Goal: Task Accomplishment & Management: Use online tool/utility

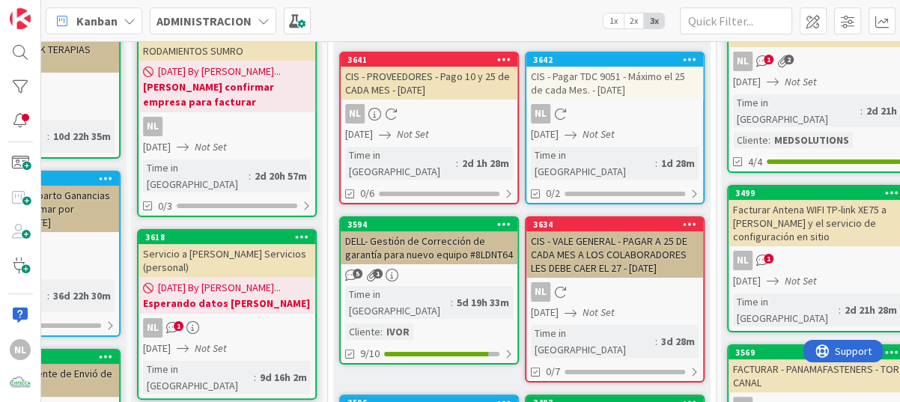
scroll to position [150, 344]
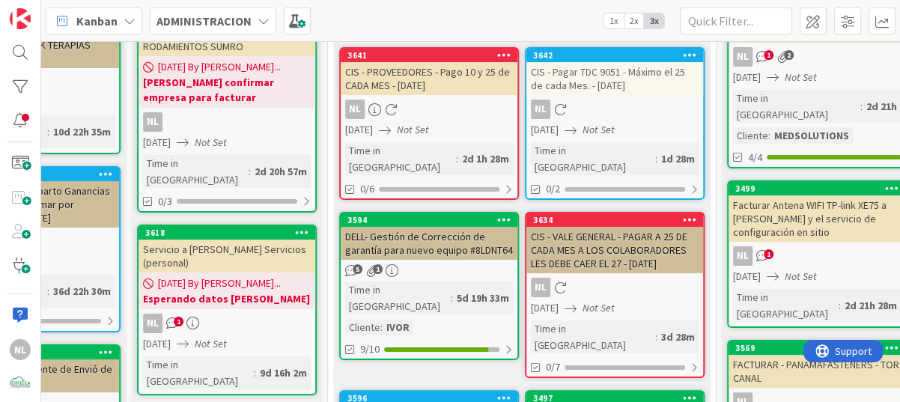
click at [622, 278] on div "NL" at bounding box center [615, 287] width 177 height 19
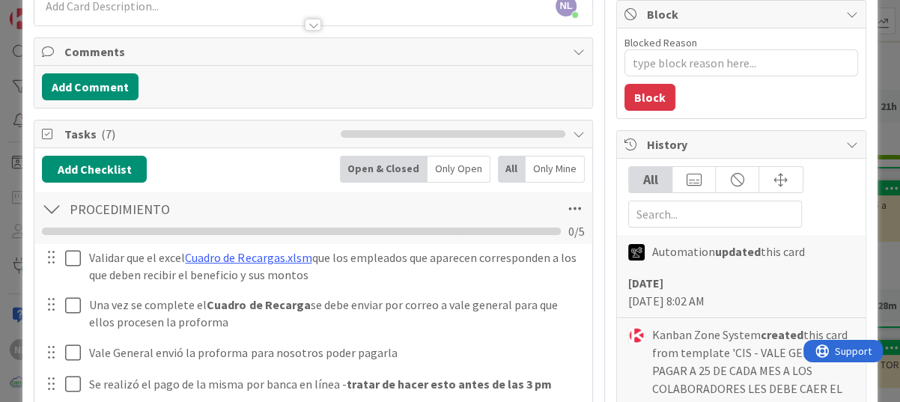
scroll to position [150, 0]
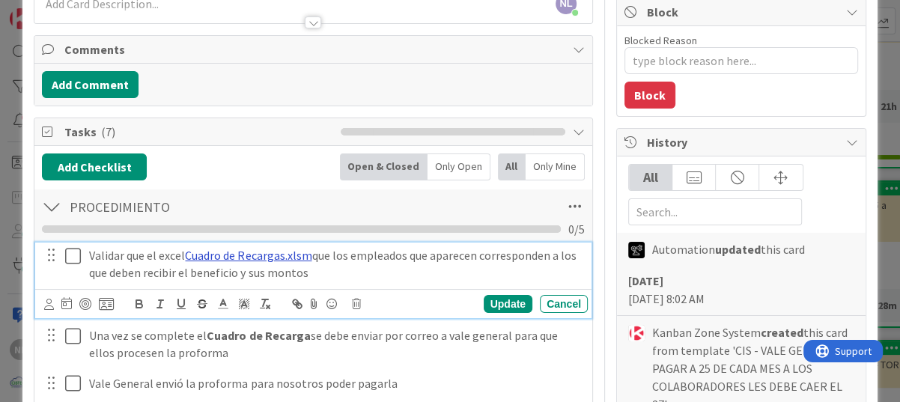
click at [240, 255] on link "Cuadro de Recargas.xlsm" at bounding box center [248, 255] width 127 height 15
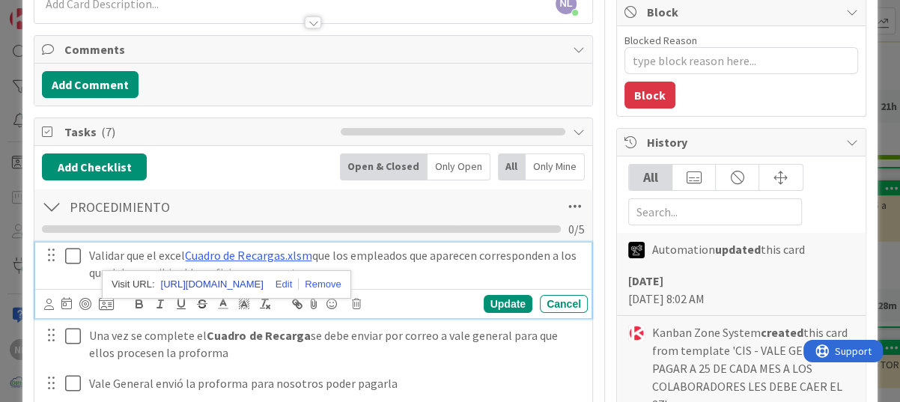
click at [225, 283] on link "https://cistecca.sharepoint.com/:x:/r/ADMINISTRACION/VALE%20GENERAL/Cuadro%20de…" at bounding box center [212, 284] width 103 height 19
click at [545, 302] on div "Cancel" at bounding box center [564, 304] width 48 height 18
click at [67, 255] on icon at bounding box center [76, 256] width 22 height 18
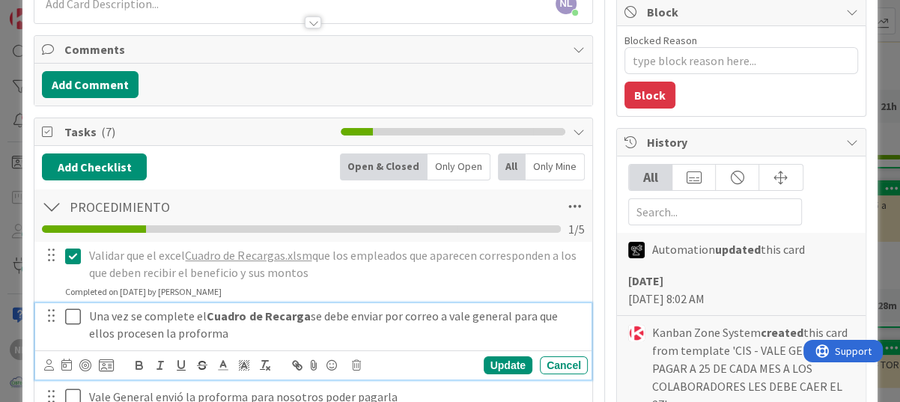
click at [76, 318] on icon at bounding box center [76, 317] width 22 height 18
type textarea "x"
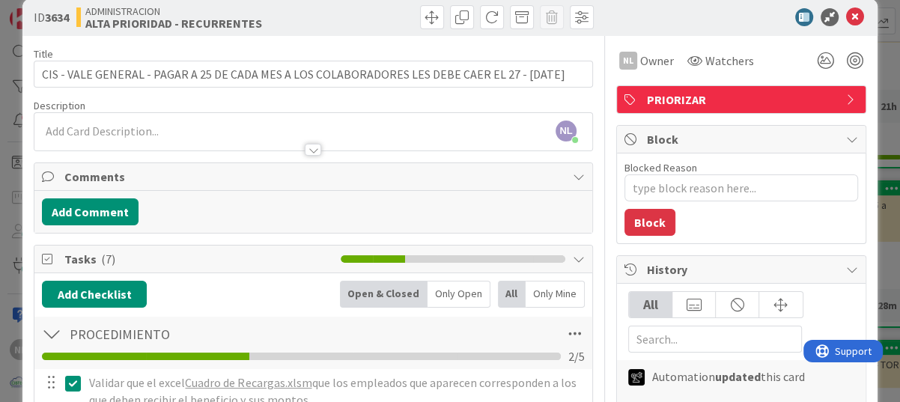
scroll to position [0, 0]
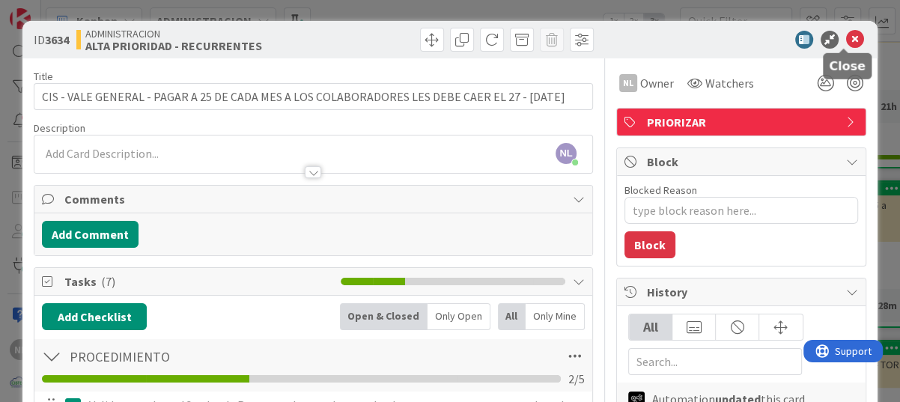
click at [846, 35] on icon at bounding box center [855, 40] width 18 height 18
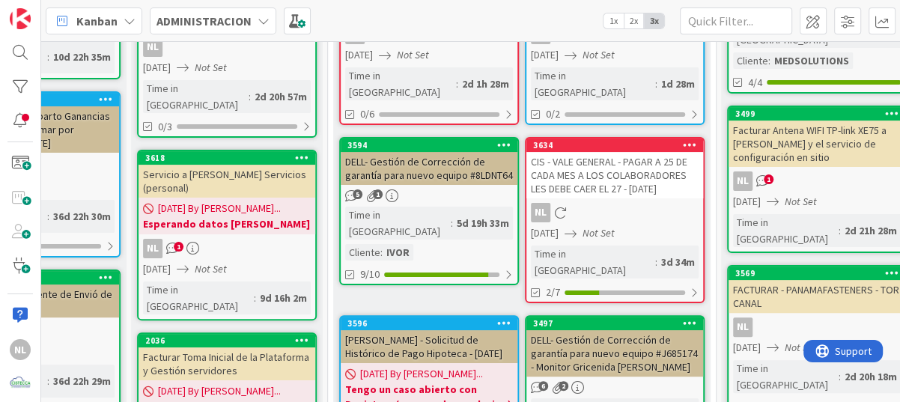
scroll to position [150, 344]
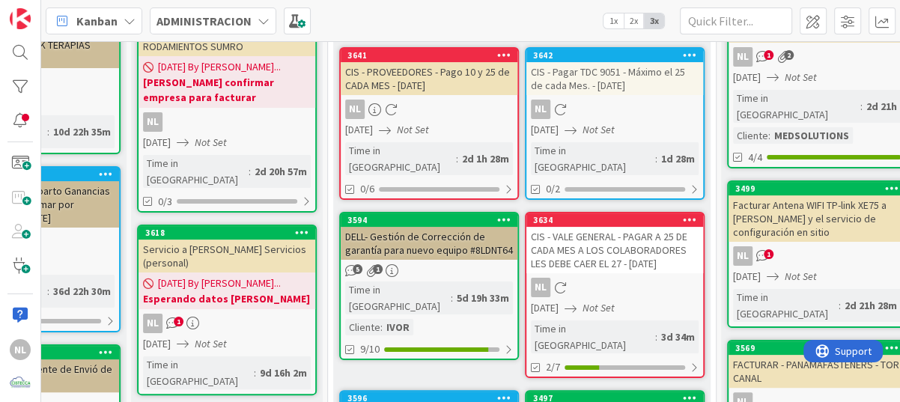
click at [615, 124] on icon "Not Set" at bounding box center [599, 129] width 32 height 13
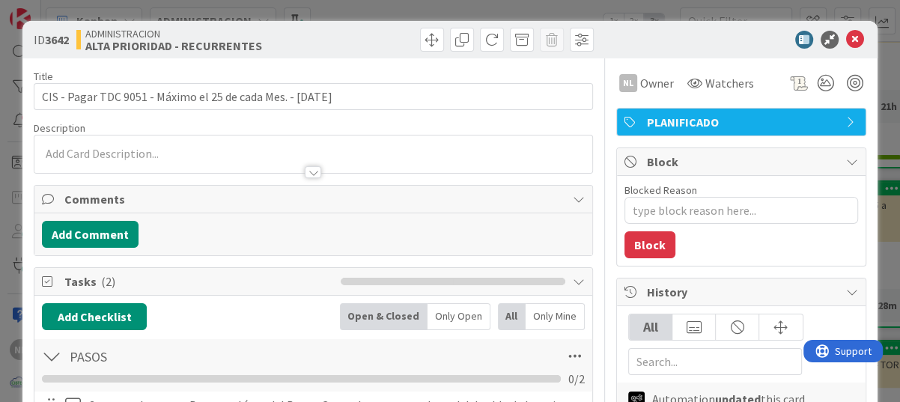
type textarea "x"
click at [846, 36] on icon at bounding box center [855, 40] width 18 height 18
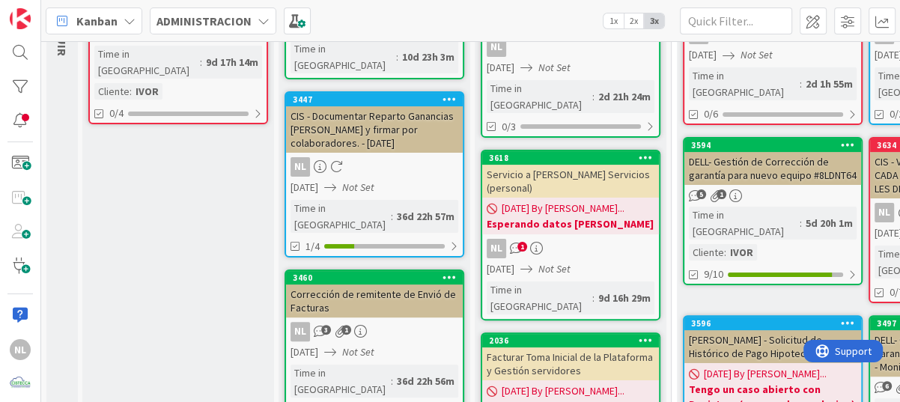
scroll to position [75, 0]
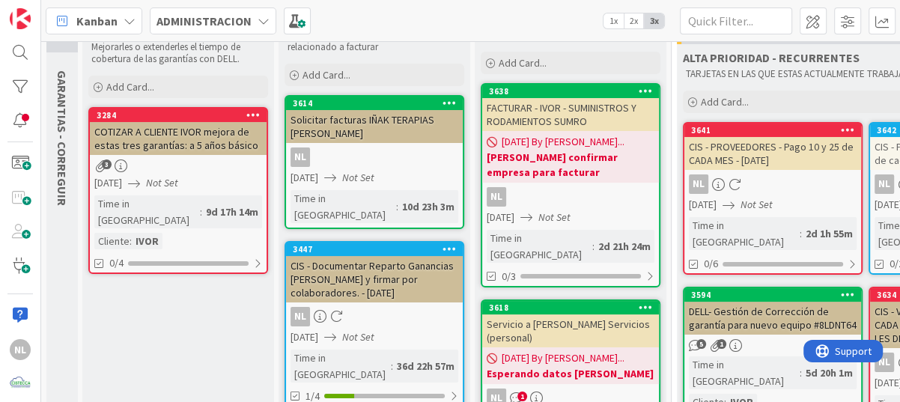
click at [623, 195] on div "NL" at bounding box center [570, 196] width 177 height 19
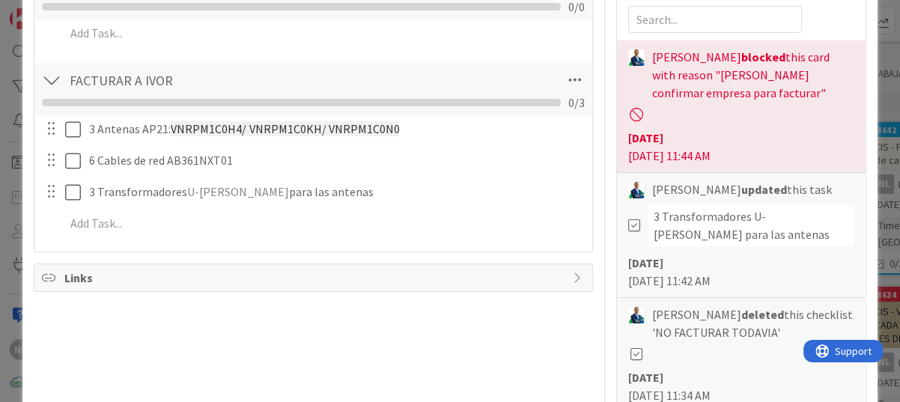
scroll to position [374, 0]
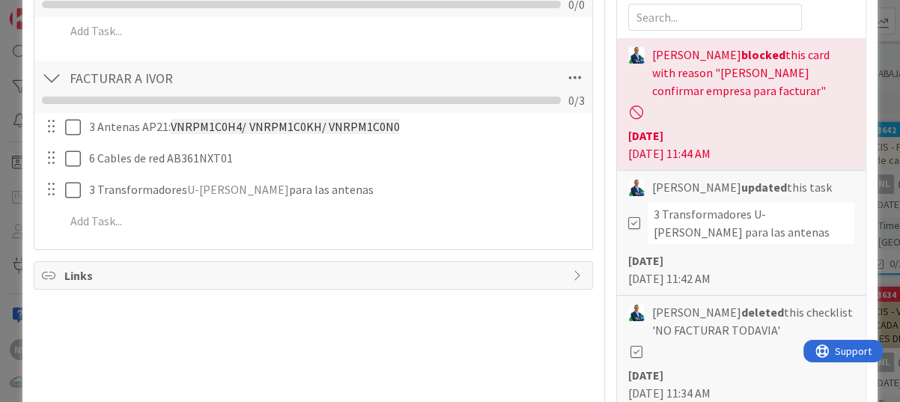
click at [54, 80] on div at bounding box center [51, 77] width 19 height 27
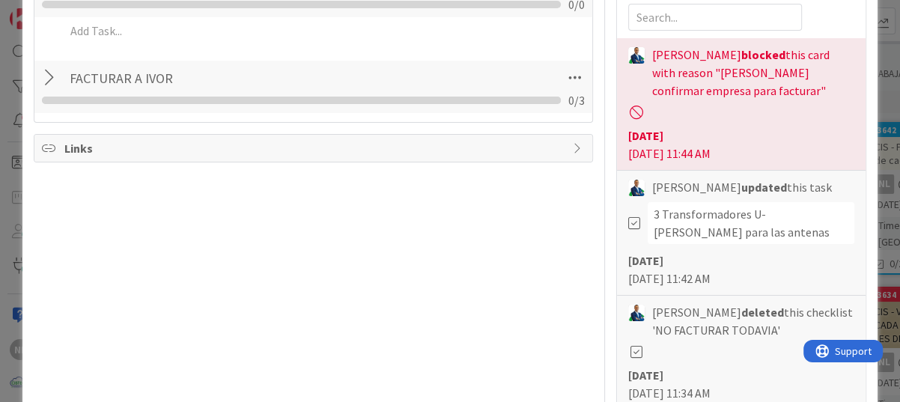
click at [54, 80] on div at bounding box center [51, 77] width 19 height 27
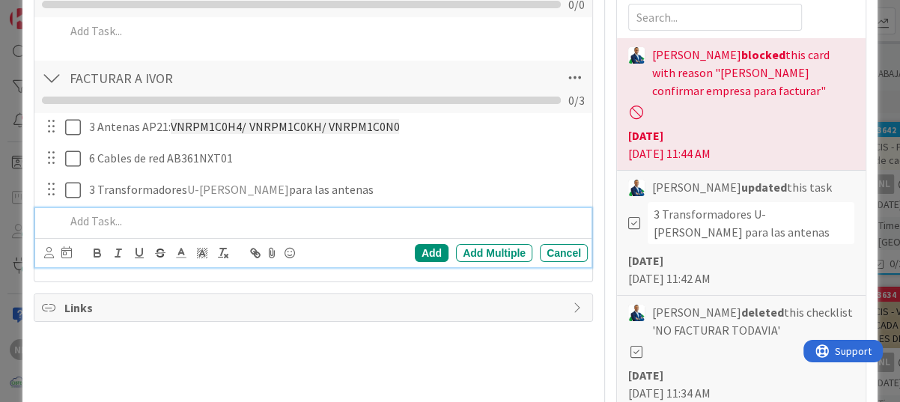
click at [62, 228] on div at bounding box center [323, 221] width 529 height 26
click at [423, 312] on span "Links" at bounding box center [314, 308] width 501 height 18
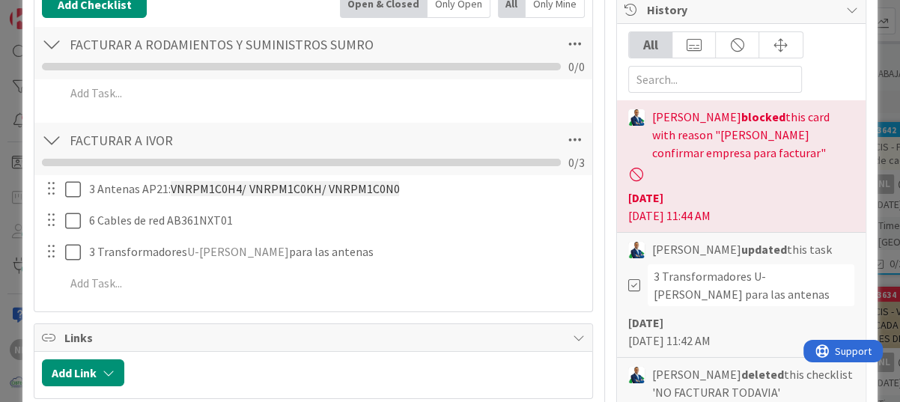
scroll to position [225, 0]
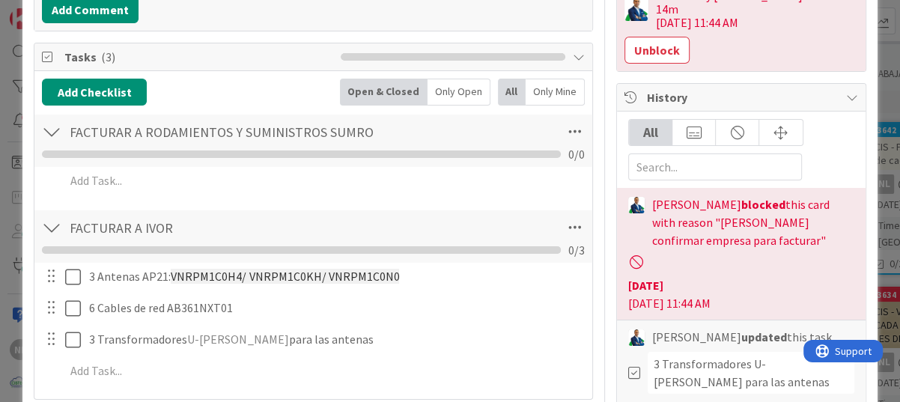
click at [52, 128] on div at bounding box center [51, 131] width 19 height 27
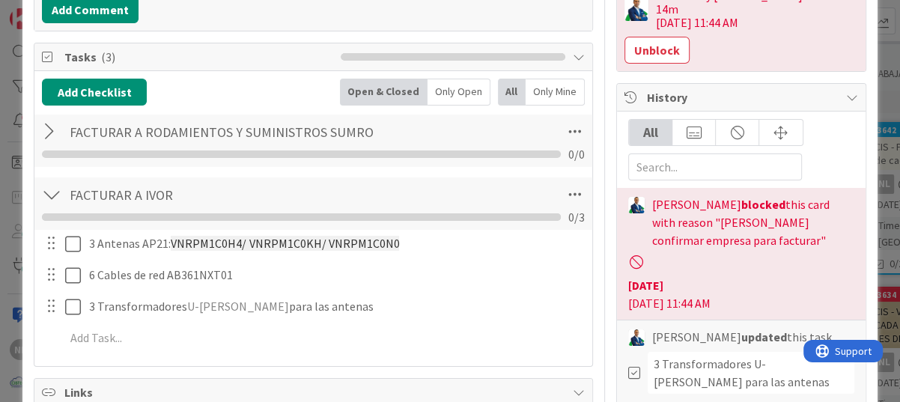
click at [46, 130] on div at bounding box center [51, 131] width 19 height 27
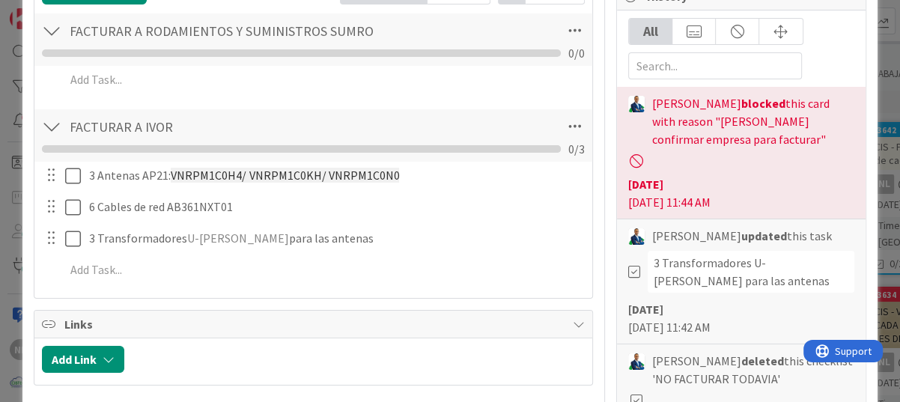
scroll to position [300, 0]
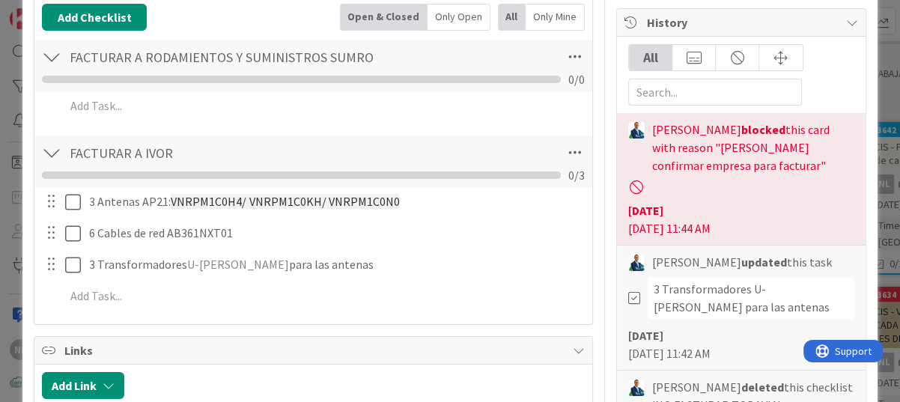
click at [52, 57] on div at bounding box center [51, 56] width 19 height 27
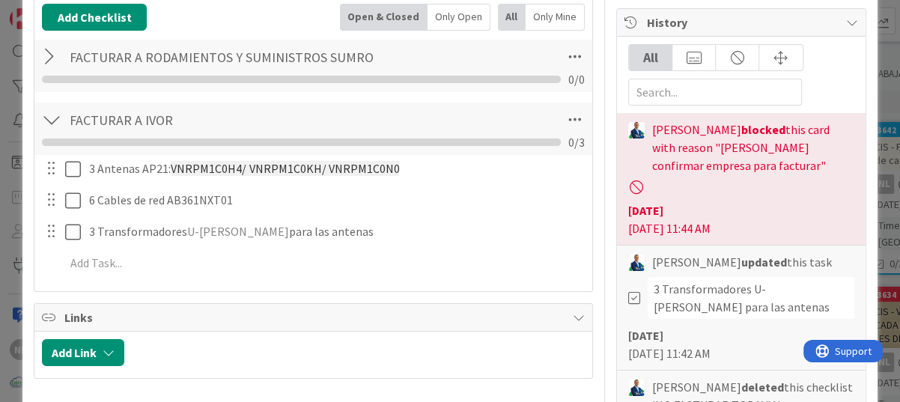
click at [49, 58] on div at bounding box center [51, 56] width 19 height 27
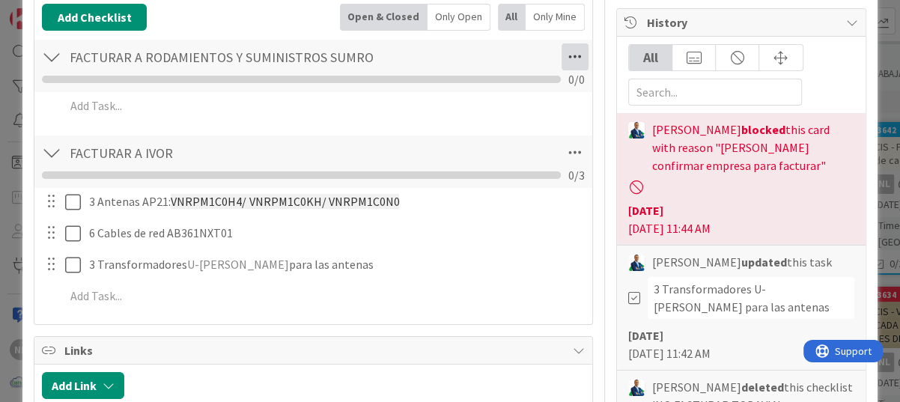
click at [562, 55] on icon at bounding box center [575, 56] width 27 height 27
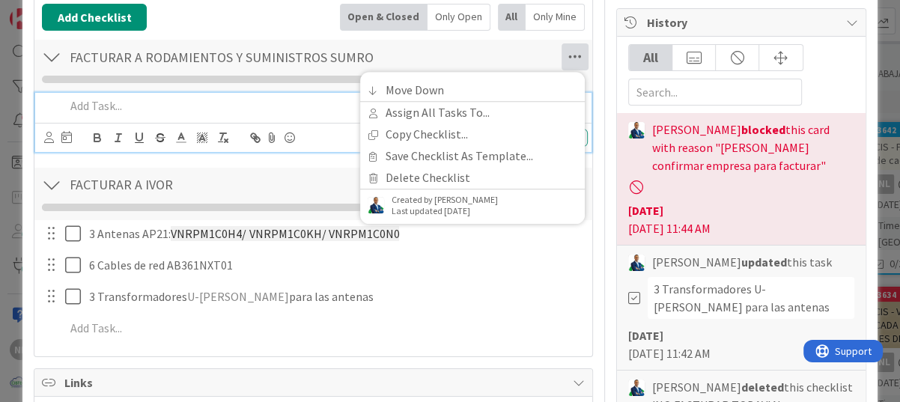
click at [234, 105] on p at bounding box center [323, 105] width 517 height 17
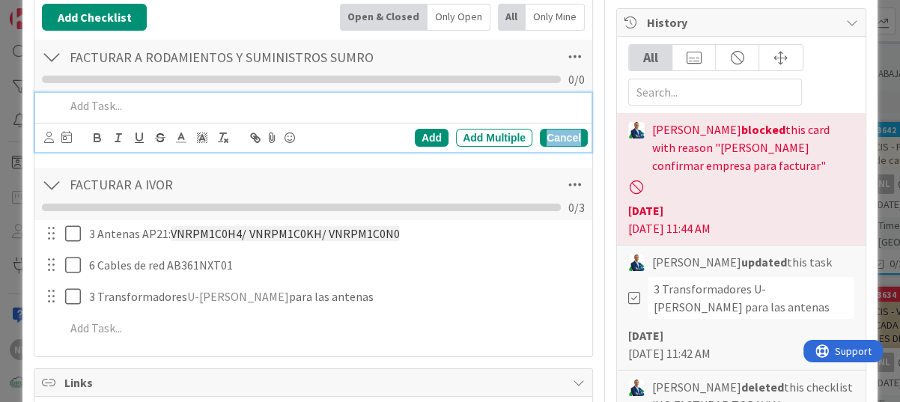
click at [551, 135] on div "Cancel" at bounding box center [564, 138] width 48 height 18
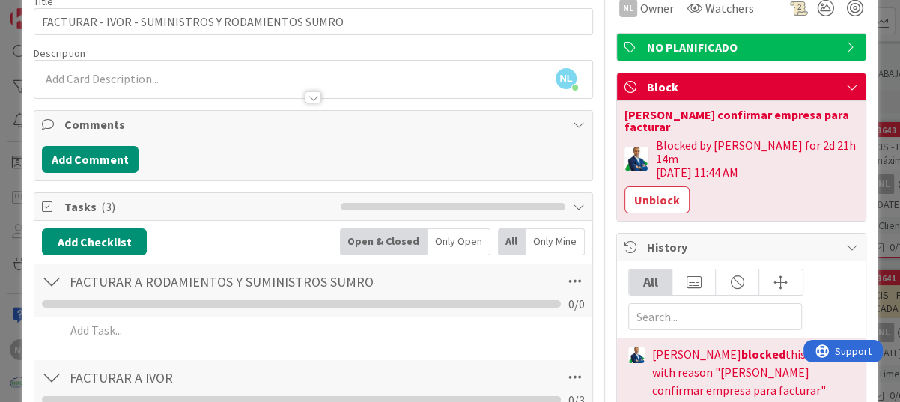
scroll to position [0, 0]
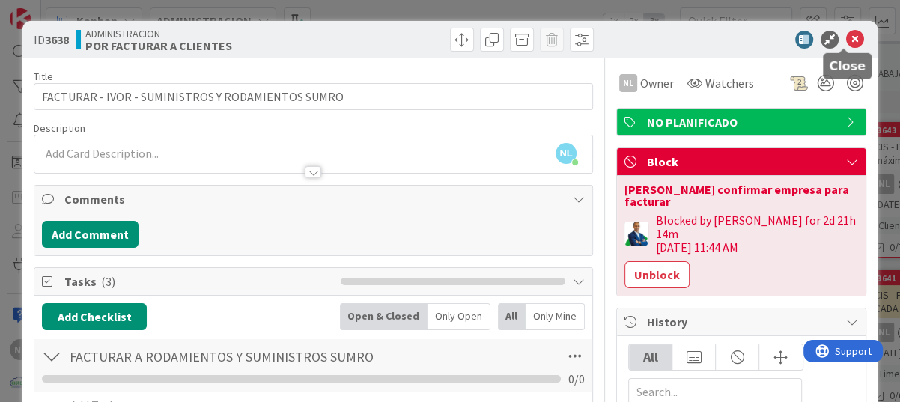
click at [846, 39] on icon at bounding box center [855, 40] width 18 height 18
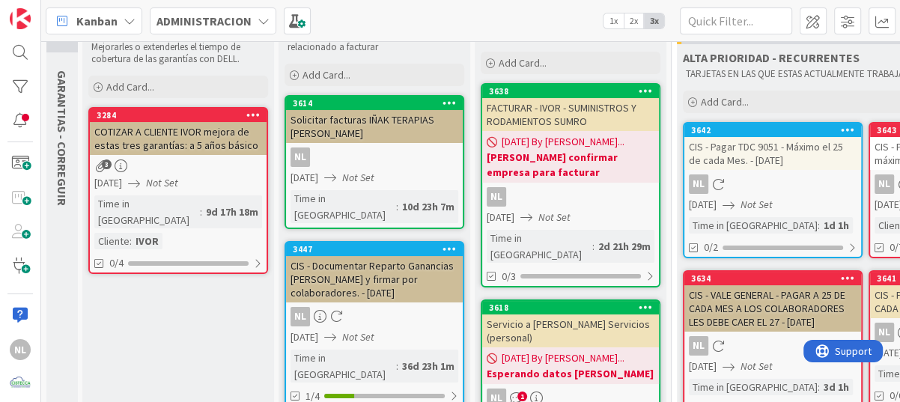
click at [773, 207] on icon "Not Set" at bounding box center [757, 204] width 32 height 13
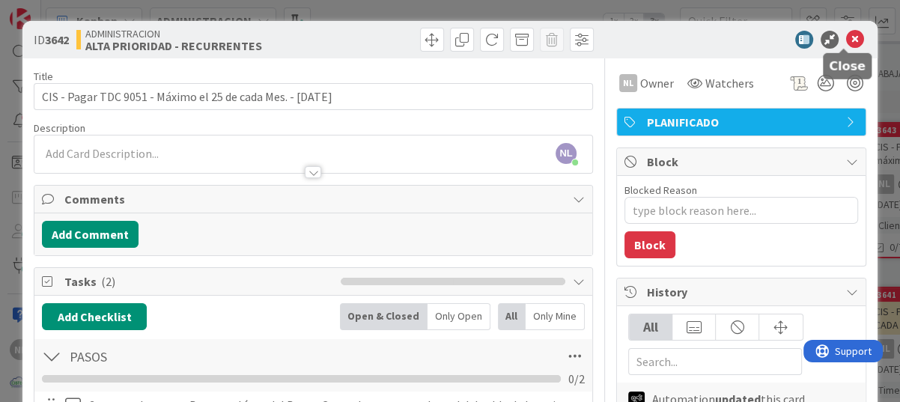
click at [846, 37] on icon at bounding box center [855, 40] width 18 height 18
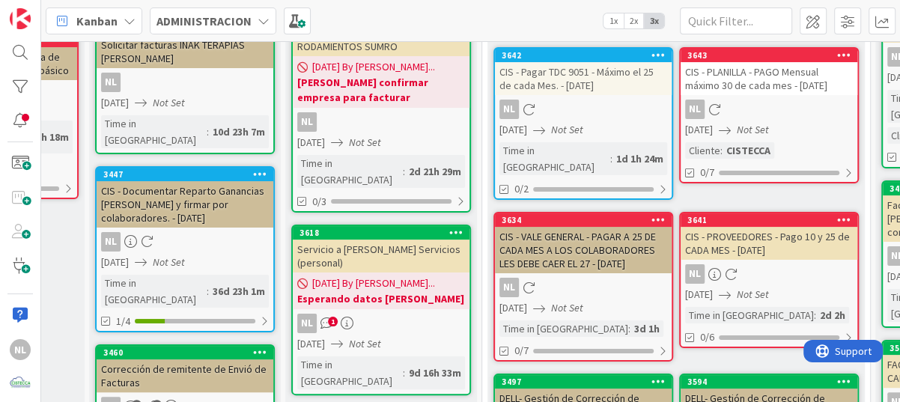
scroll to position [150, 191]
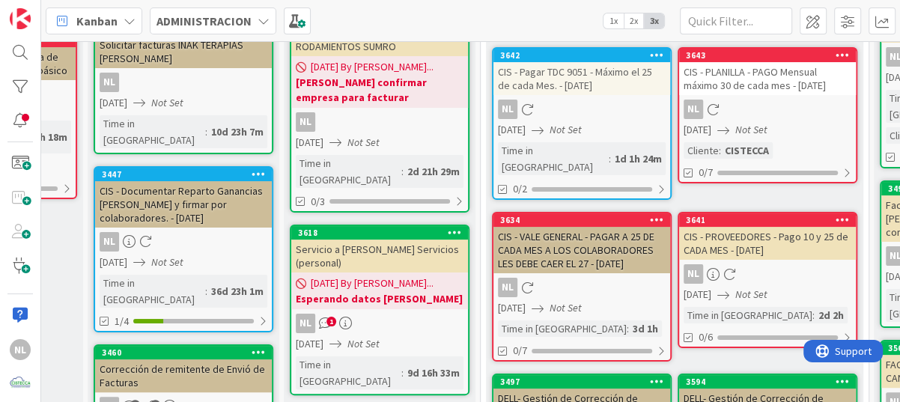
click at [768, 125] on icon "Not Set" at bounding box center [752, 129] width 32 height 13
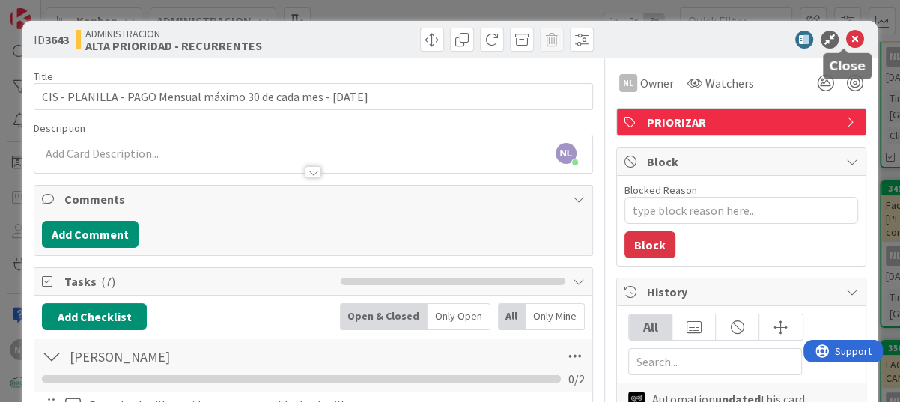
click at [846, 38] on icon at bounding box center [855, 40] width 18 height 18
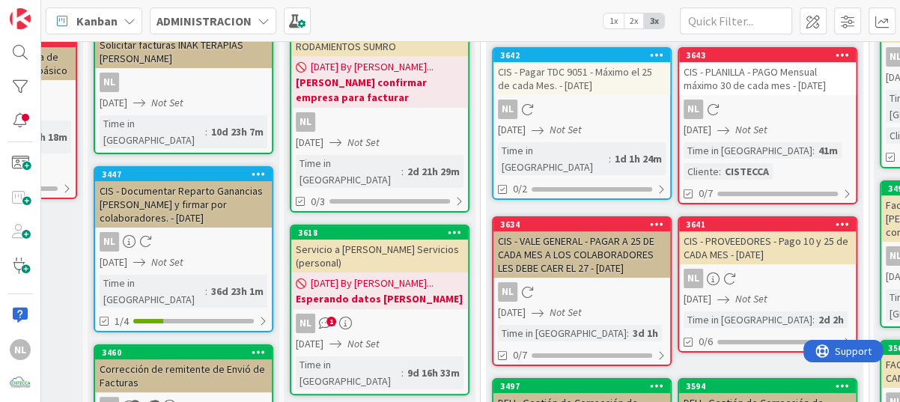
click at [768, 123] on icon "Not Set" at bounding box center [752, 129] width 32 height 13
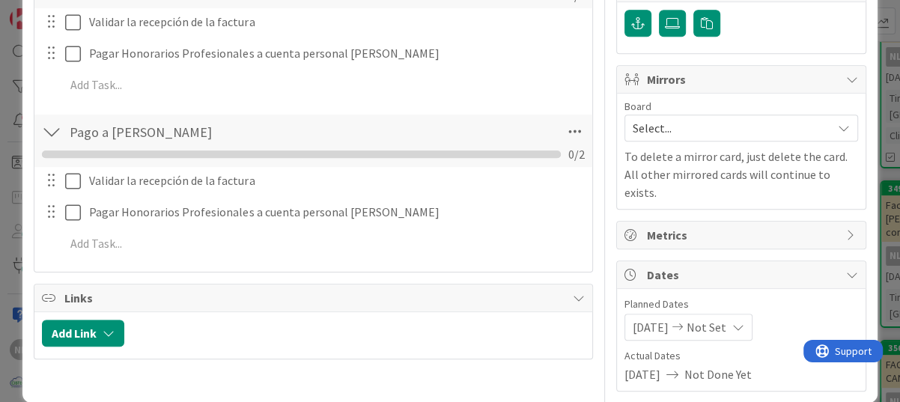
scroll to position [595, 0]
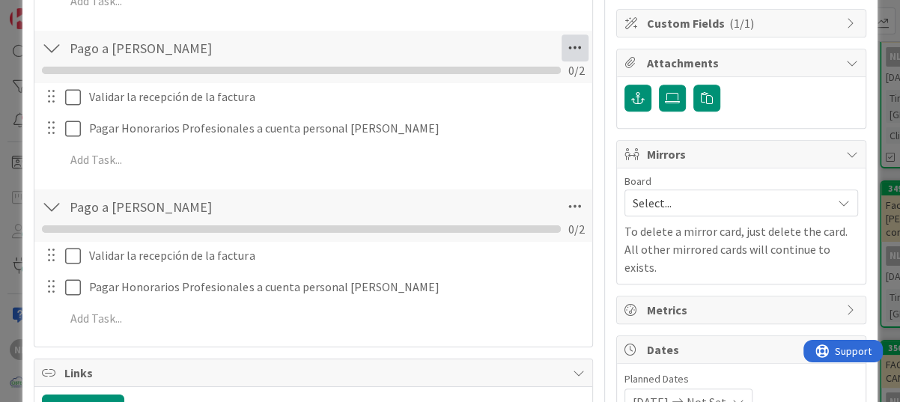
click at [565, 46] on icon at bounding box center [575, 47] width 27 height 27
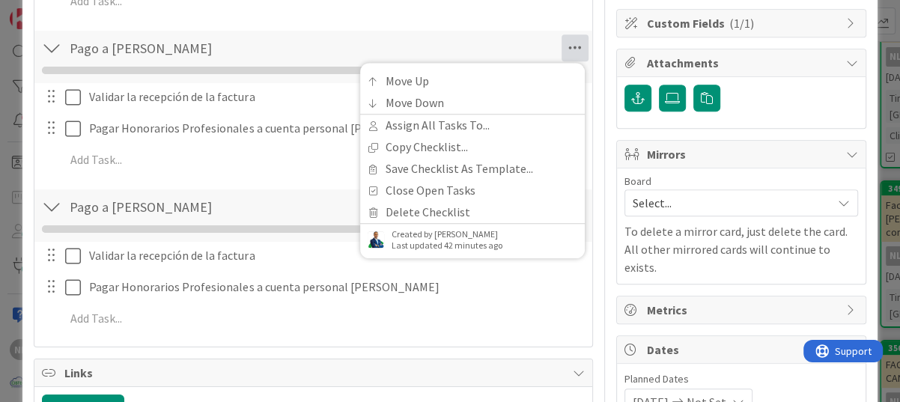
click at [215, 64] on div "0 / 2" at bounding box center [313, 70] width 543 height 18
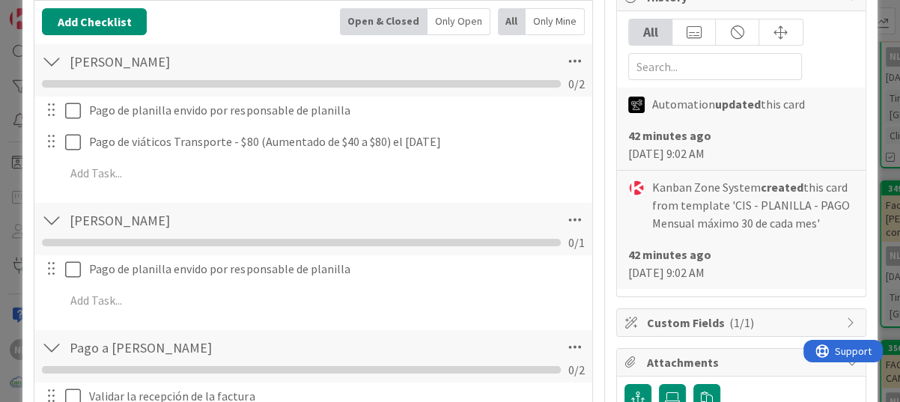
scroll to position [0, 0]
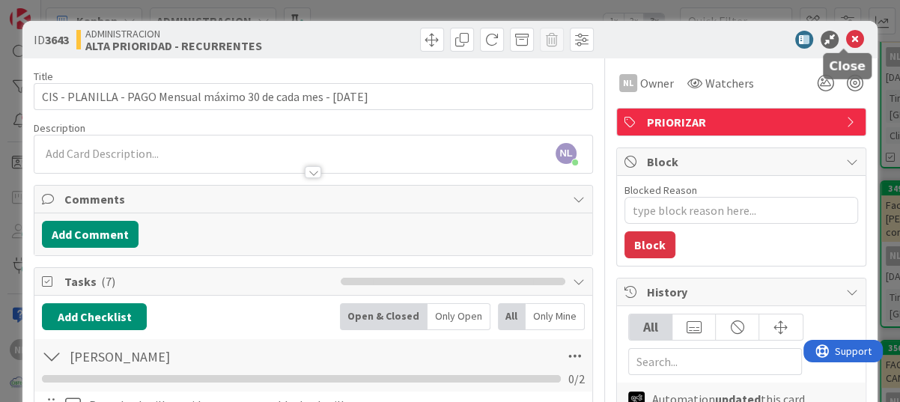
click at [848, 37] on icon at bounding box center [855, 40] width 18 height 18
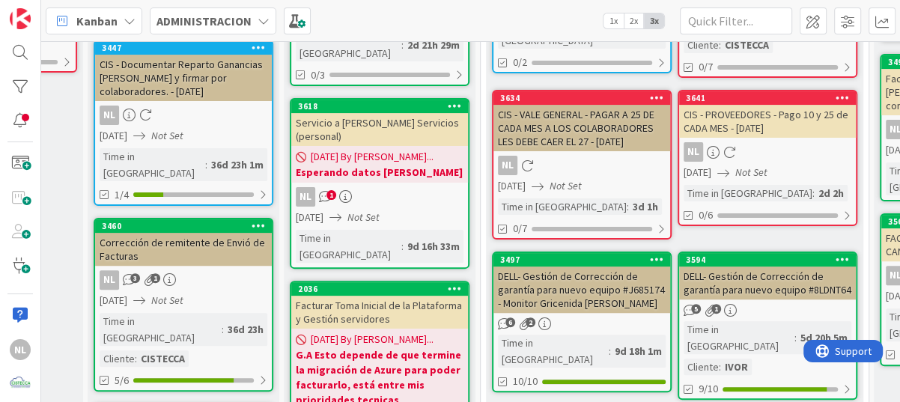
scroll to position [300, 191]
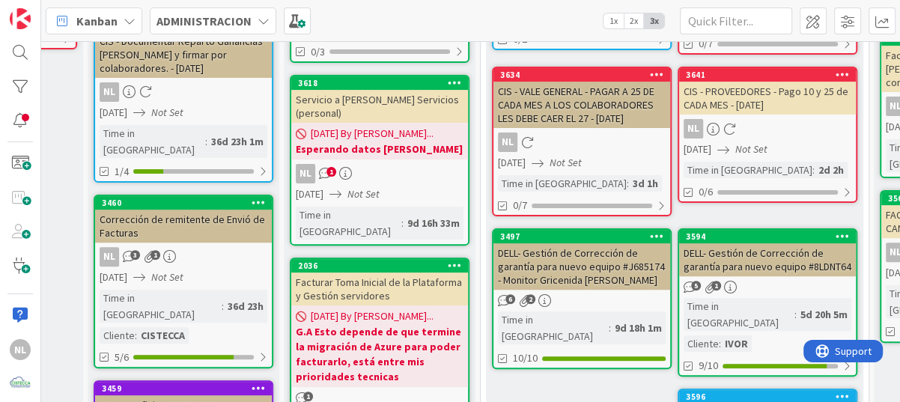
click at [592, 148] on div "NL" at bounding box center [582, 142] width 177 height 19
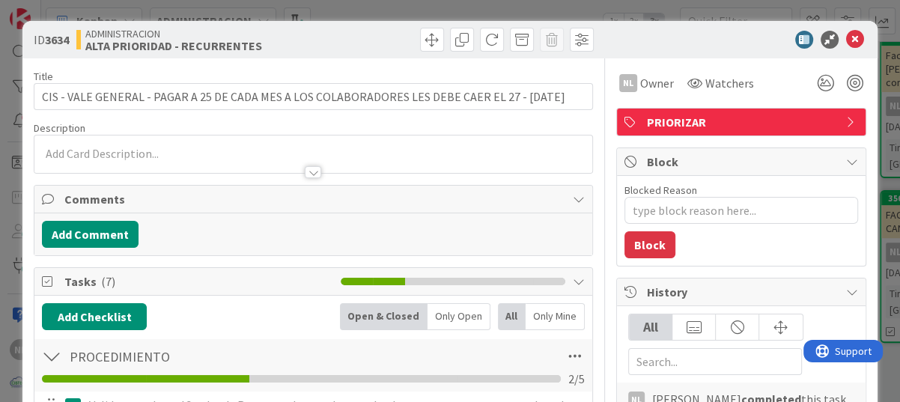
type textarea "x"
click at [848, 40] on icon at bounding box center [855, 40] width 18 height 18
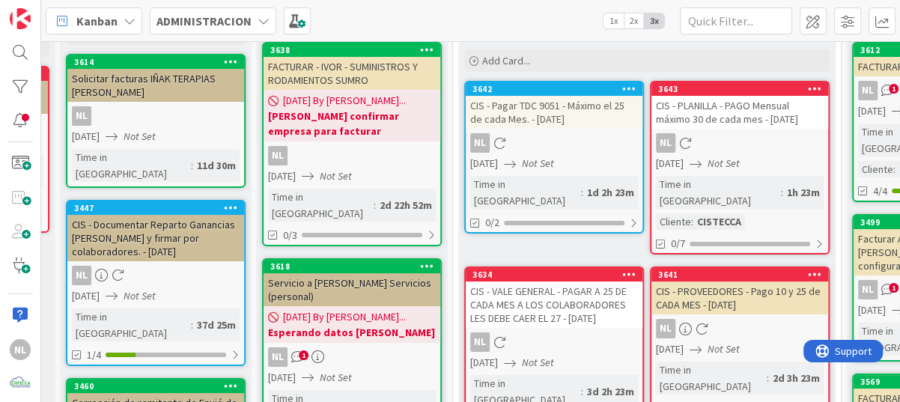
scroll to position [150, 219]
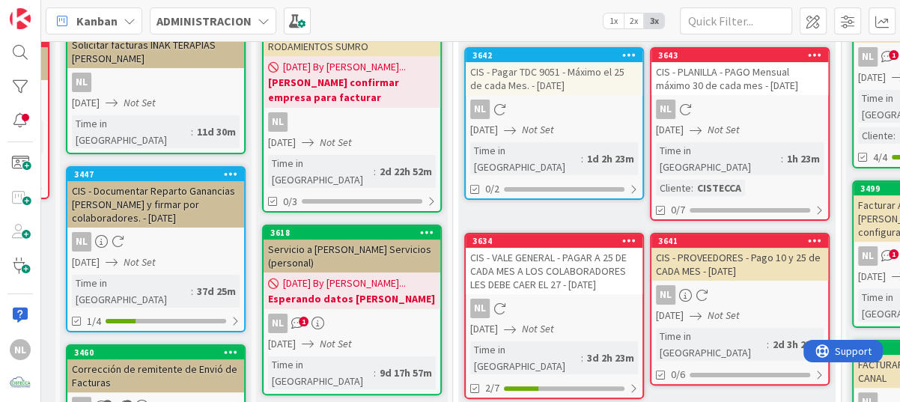
click at [740, 309] on icon "Not Set" at bounding box center [724, 315] width 32 height 13
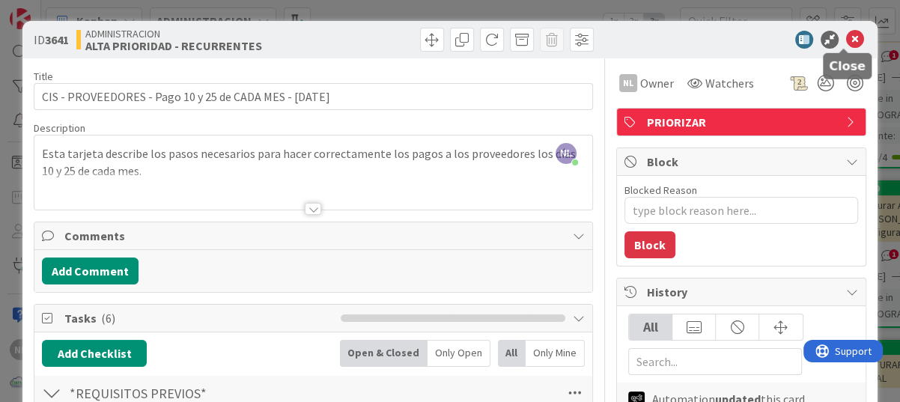
click at [847, 39] on icon at bounding box center [855, 40] width 18 height 18
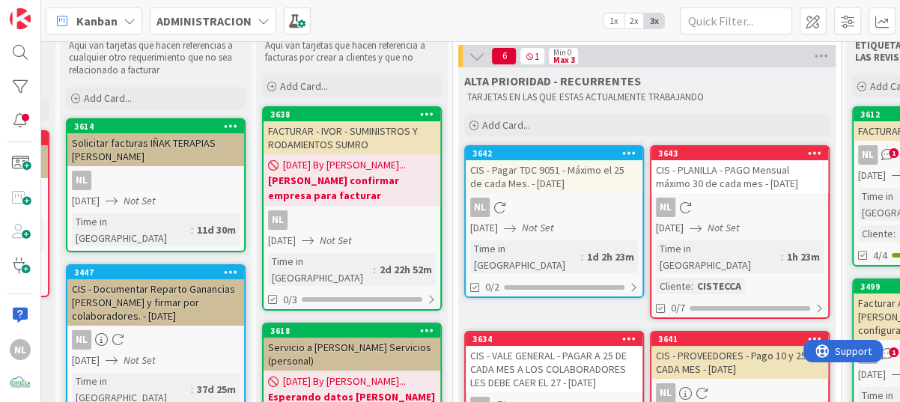
scroll to position [0, 219]
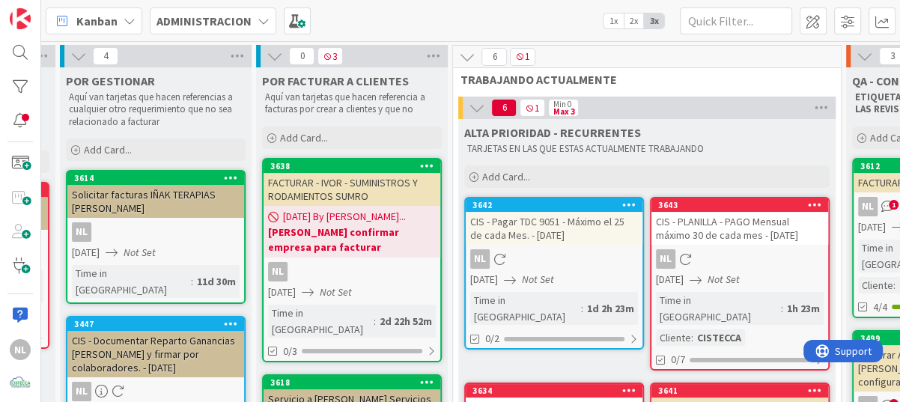
click at [579, 262] on div "NL" at bounding box center [554, 258] width 177 height 19
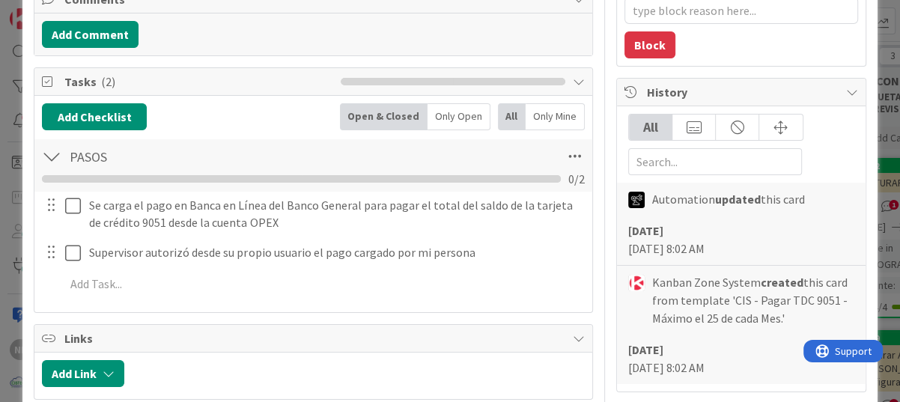
scroll to position [225, 0]
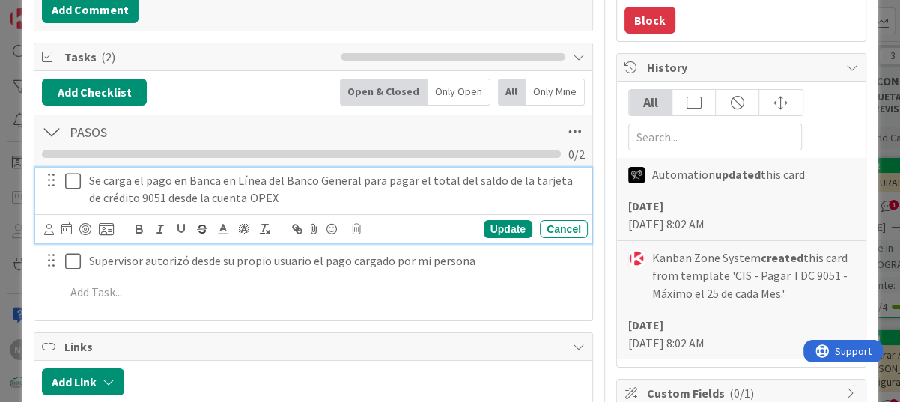
click at [70, 181] on icon at bounding box center [76, 181] width 22 height 18
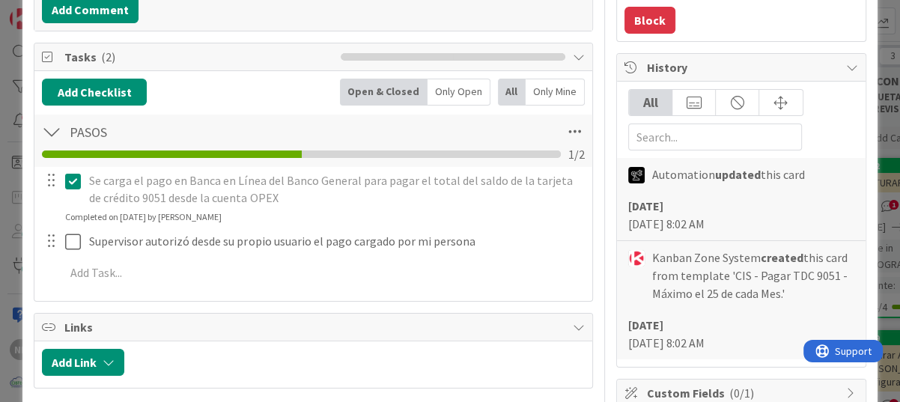
type textarea "x"
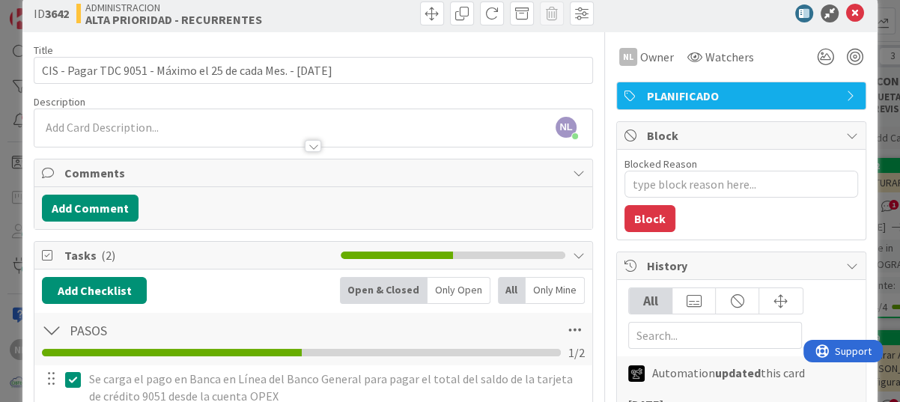
scroll to position [0, 0]
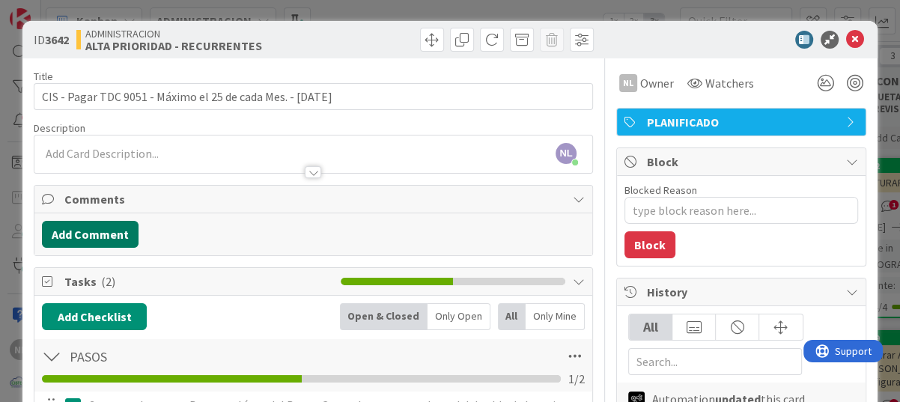
click at [88, 234] on button "Add Comment" at bounding box center [90, 234] width 97 height 27
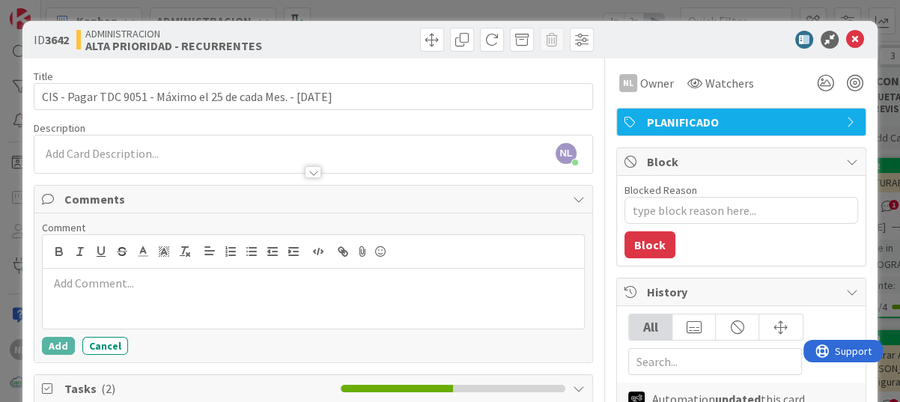
click at [72, 284] on p at bounding box center [314, 283] width 530 height 17
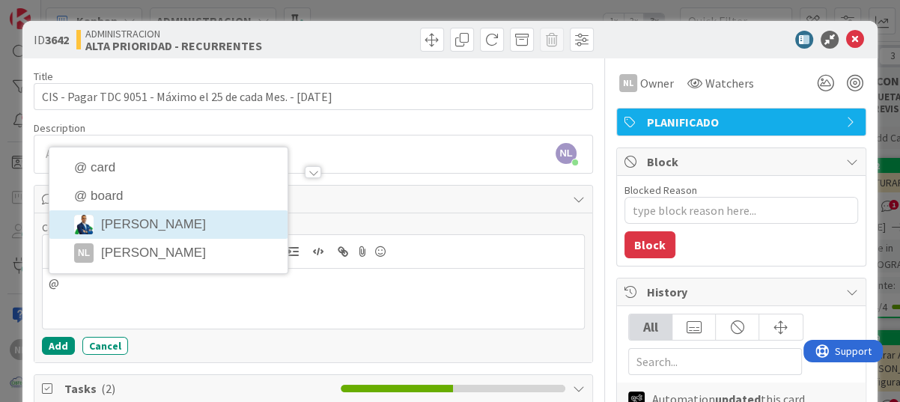
click at [167, 219] on li "Gabriel Adrian" at bounding box center [168, 224] width 238 height 28
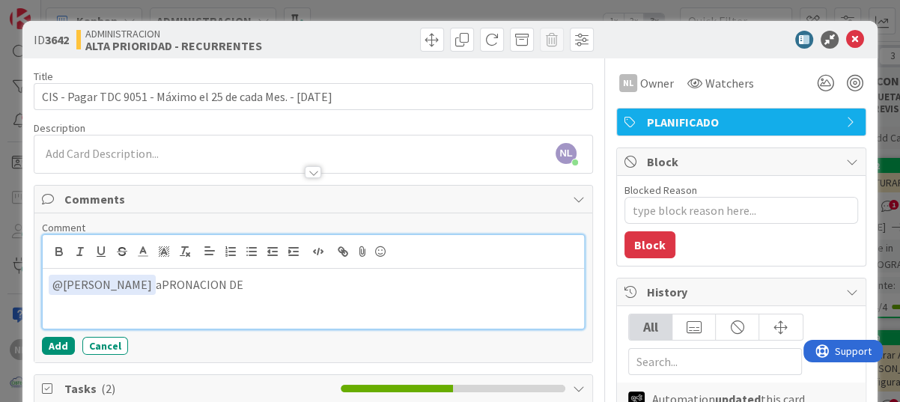
drag, startPoint x: 177, startPoint y: 286, endPoint x: 158, endPoint y: 288, distance: 18.8
drag, startPoint x: 142, startPoint y: 285, endPoint x: 260, endPoint y: 284, distance: 118.3
click at [260, 284] on p "﻿ @ Gabriel Adrian ﻿ aPRONACION DE" at bounding box center [314, 285] width 530 height 20
click at [291, 308] on div "﻿ @ Gabriel Adrian ﻿ aprobación de pago en linra" at bounding box center [314, 299] width 542 height 60
drag, startPoint x: 281, startPoint y: 279, endPoint x: 259, endPoint y: 281, distance: 21.8
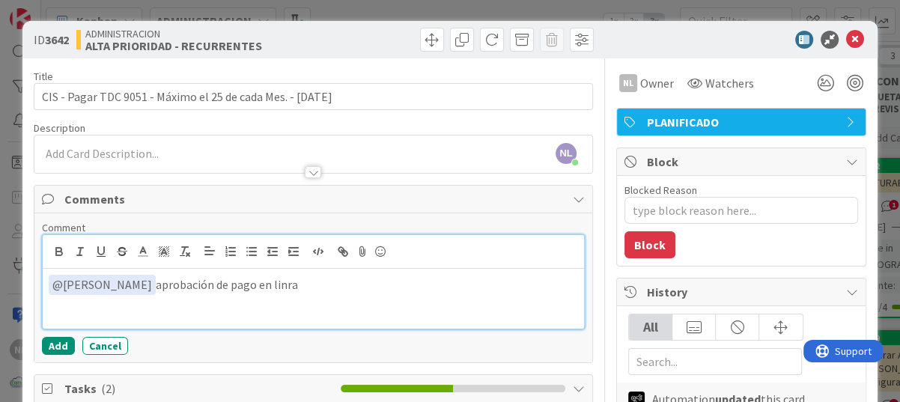
click at [259, 281] on p "﻿ @ Gabriel Adrian ﻿ aprobación de pago en linra" at bounding box center [314, 285] width 530 height 20
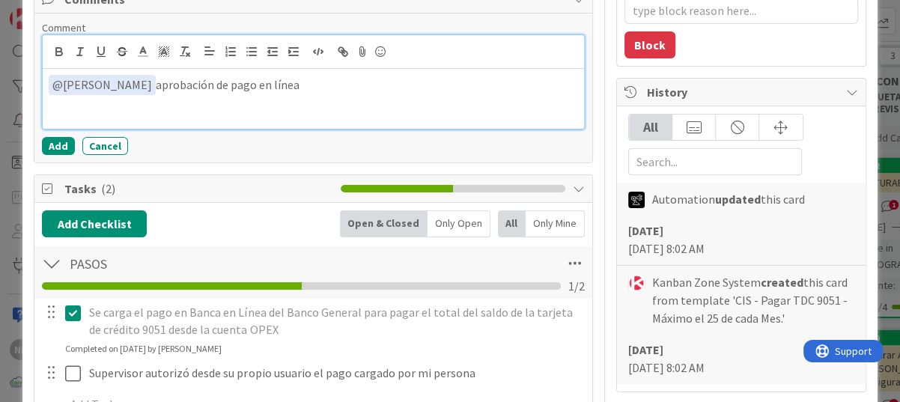
scroll to position [150, 0]
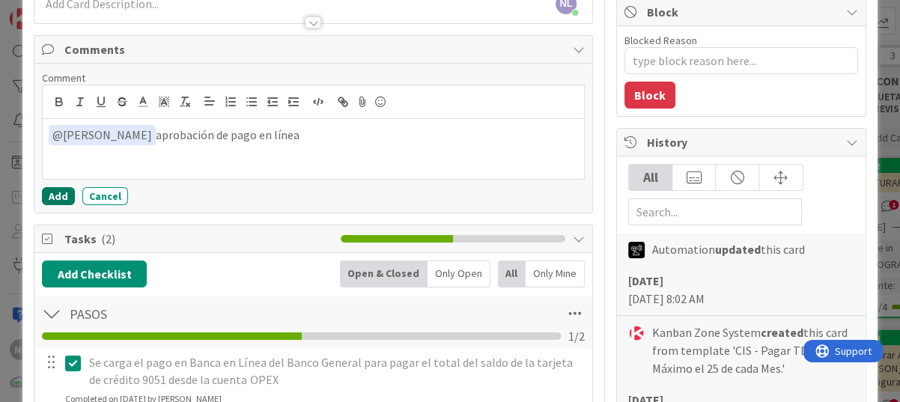
click at [55, 195] on button "Add" at bounding box center [58, 196] width 33 height 18
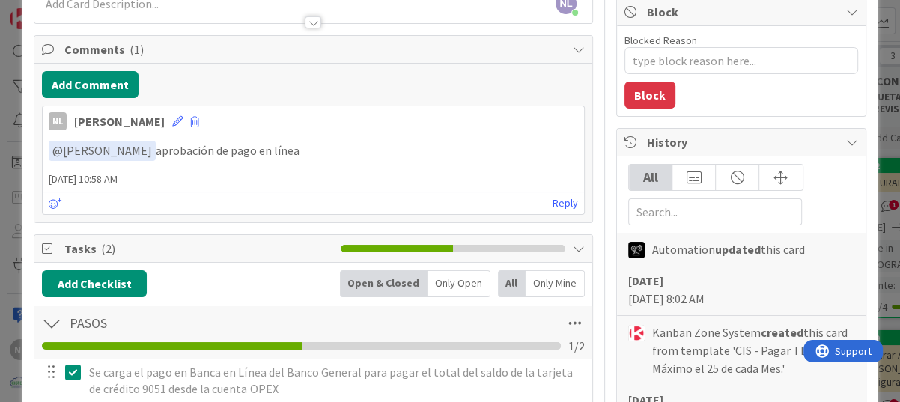
scroll to position [0, 0]
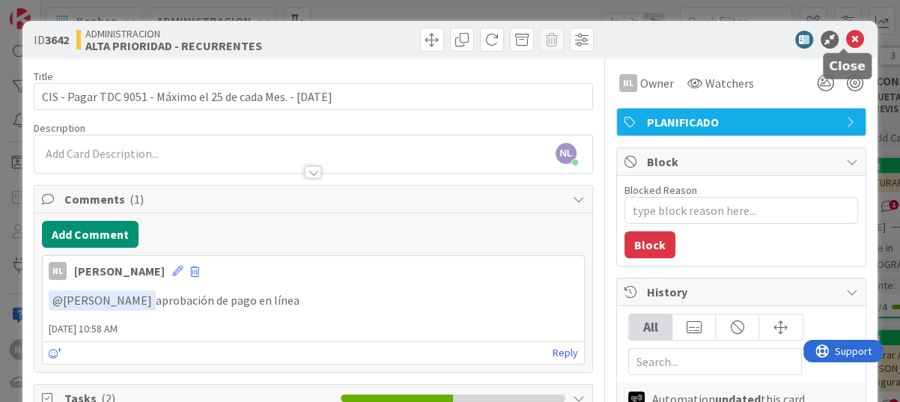
click at [849, 38] on icon at bounding box center [855, 40] width 18 height 18
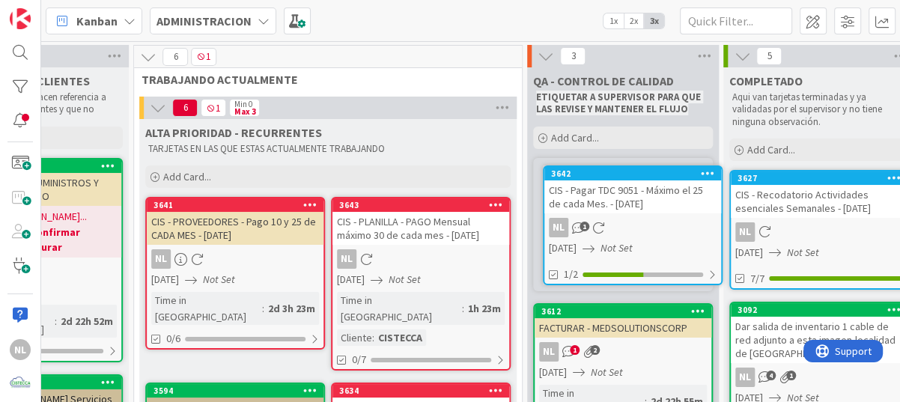
scroll to position [0, 541]
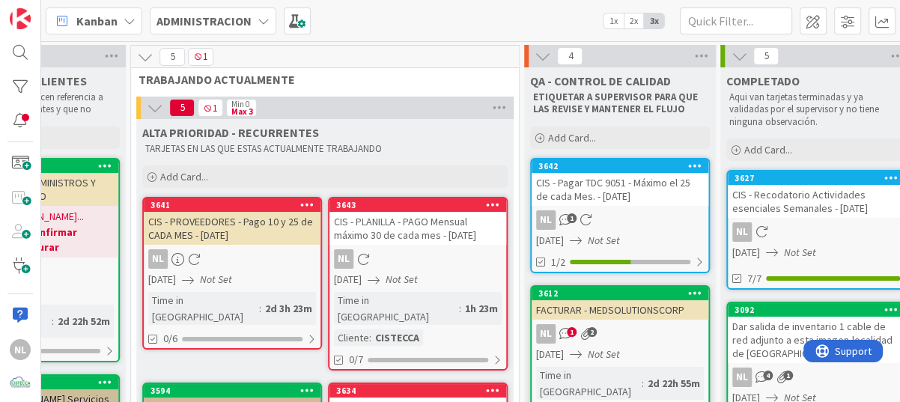
click at [612, 204] on div "CIS - Pagar TDC 9051 - Máximo el 25 de cada Mes. - [DATE]" at bounding box center [620, 189] width 177 height 33
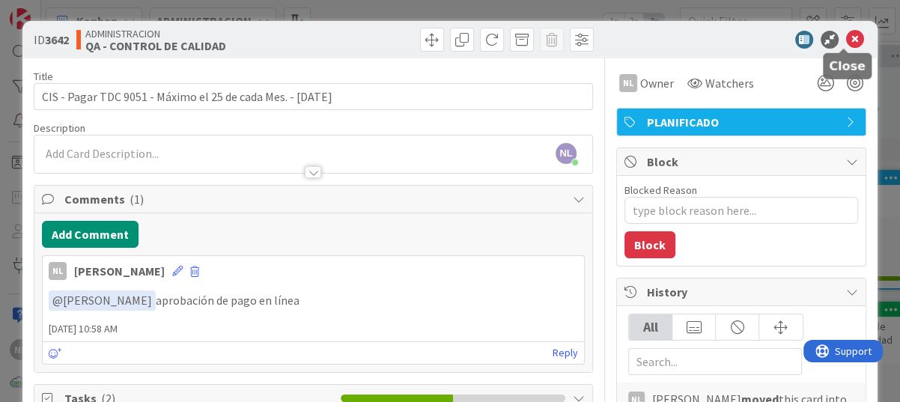
click at [846, 37] on icon at bounding box center [855, 40] width 18 height 18
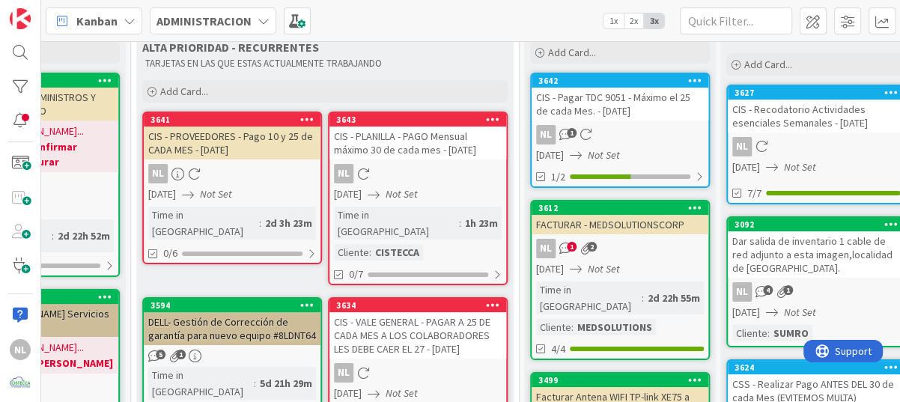
scroll to position [75, 541]
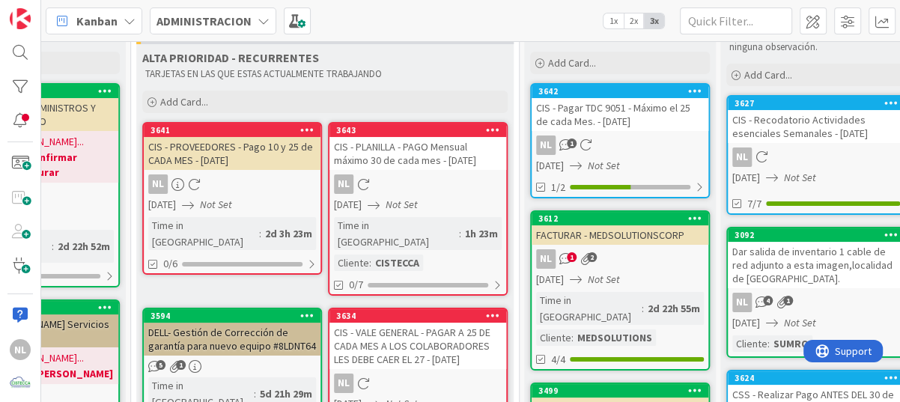
click at [249, 189] on div "NL" at bounding box center [232, 184] width 177 height 19
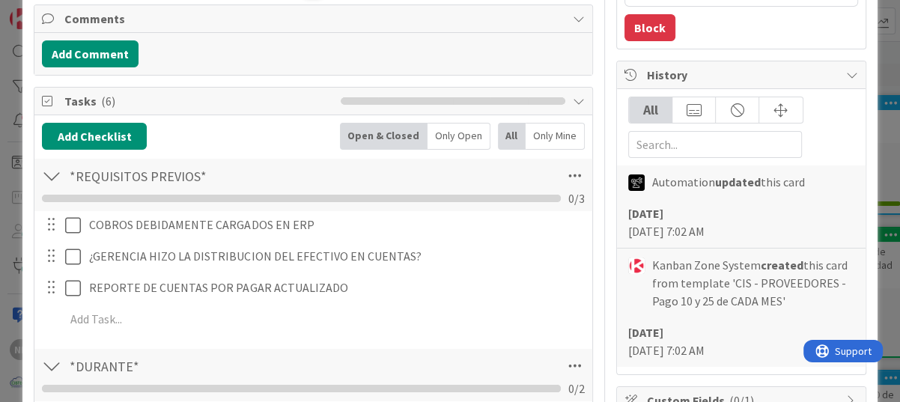
scroll to position [225, 0]
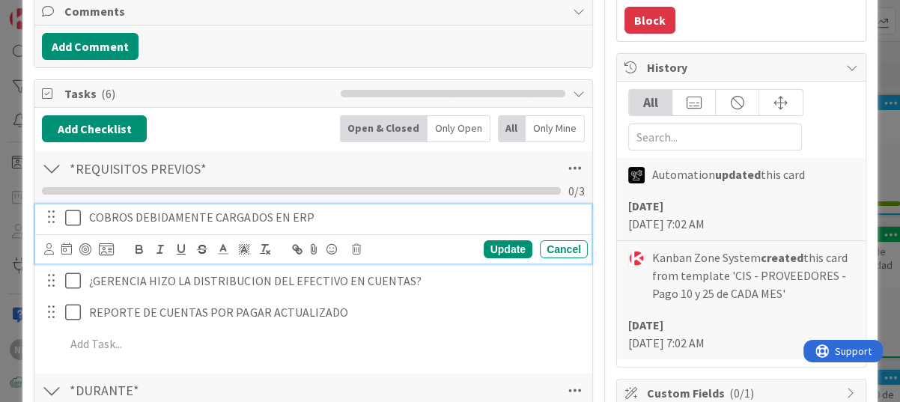
click at [72, 218] on icon at bounding box center [76, 218] width 22 height 18
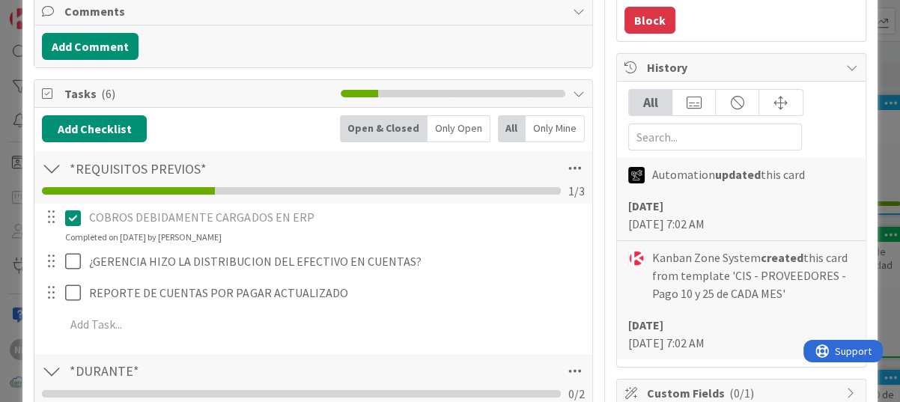
click at [70, 219] on icon at bounding box center [76, 218] width 22 height 18
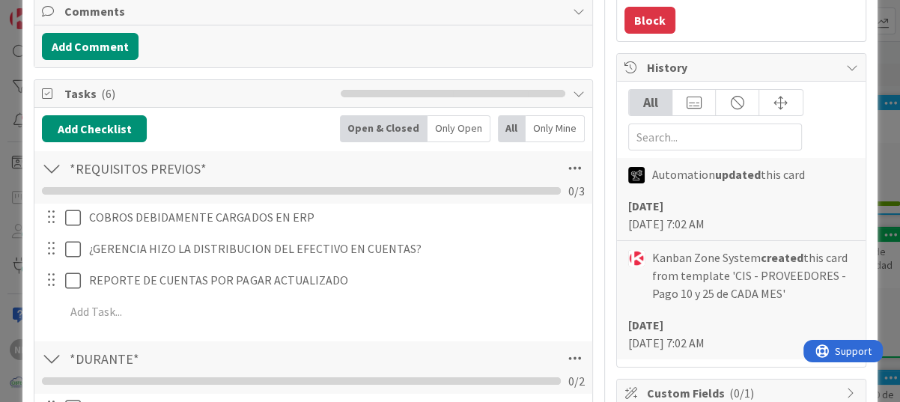
click at [552, 245] on div "COBROS DEBIDAMENTE CARGADOS EN ERP Update Cancel ¿GERENCIA HIZO LA DISTRIBUCION…" at bounding box center [313, 267] width 543 height 127
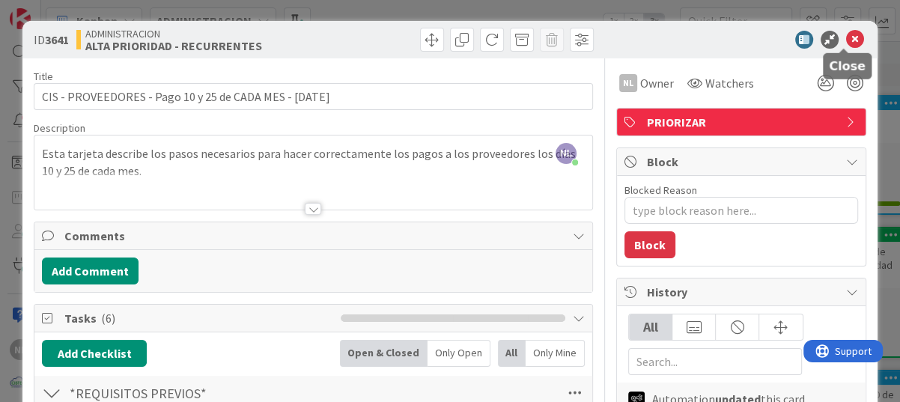
click at [846, 33] on icon at bounding box center [855, 40] width 18 height 18
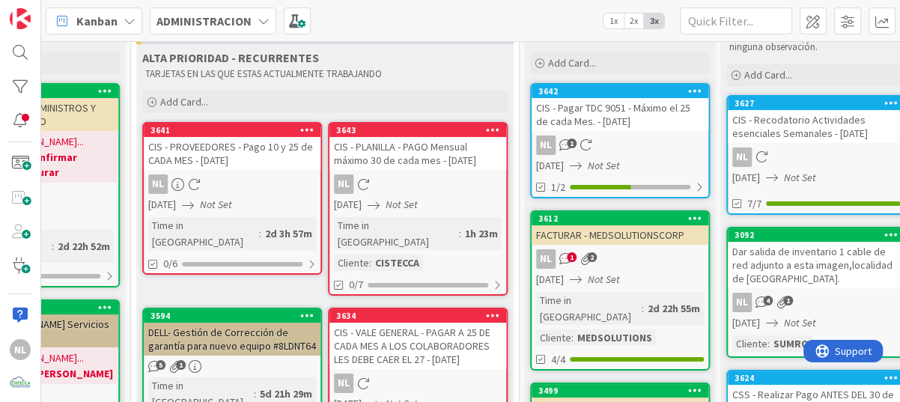
scroll to position [0, 541]
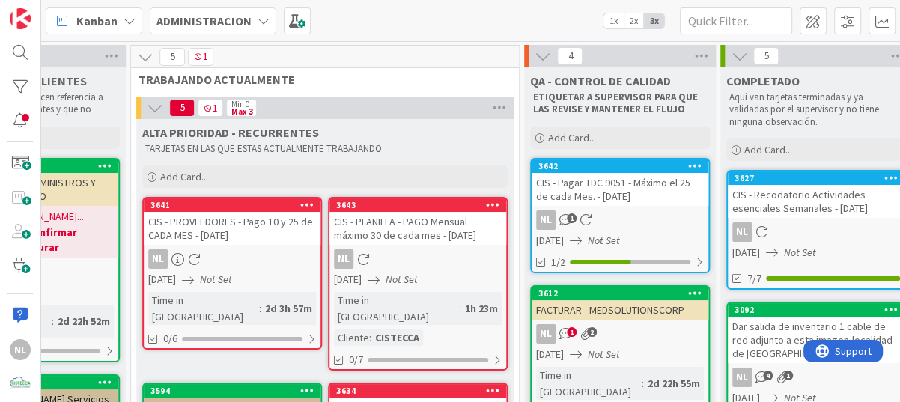
click at [644, 210] on div "NL 1" at bounding box center [620, 219] width 177 height 19
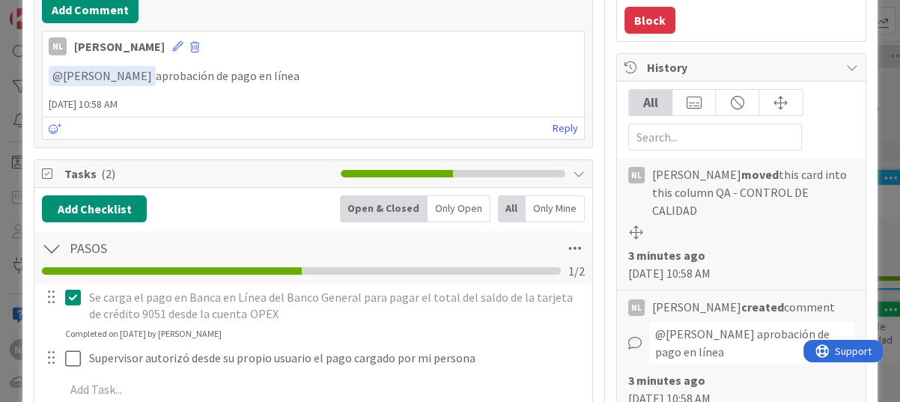
scroll to position [374, 0]
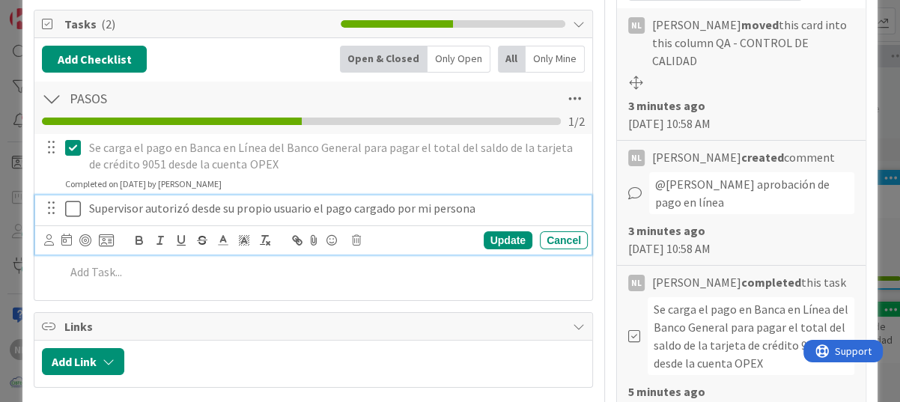
click at [80, 211] on icon at bounding box center [76, 209] width 22 height 18
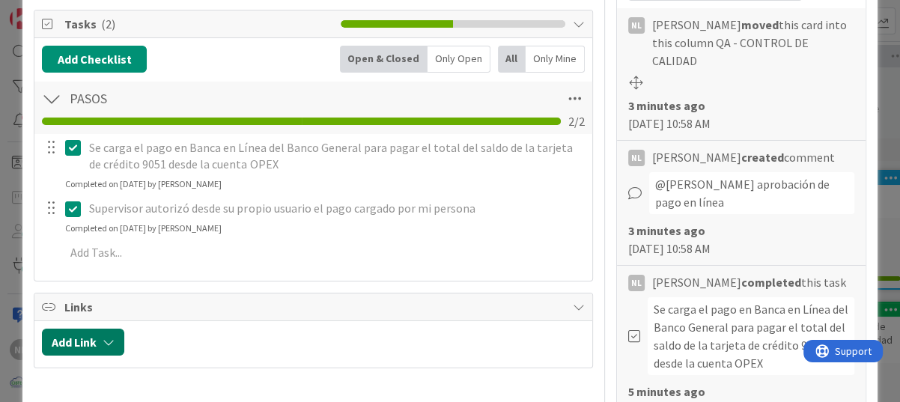
type textarea "x"
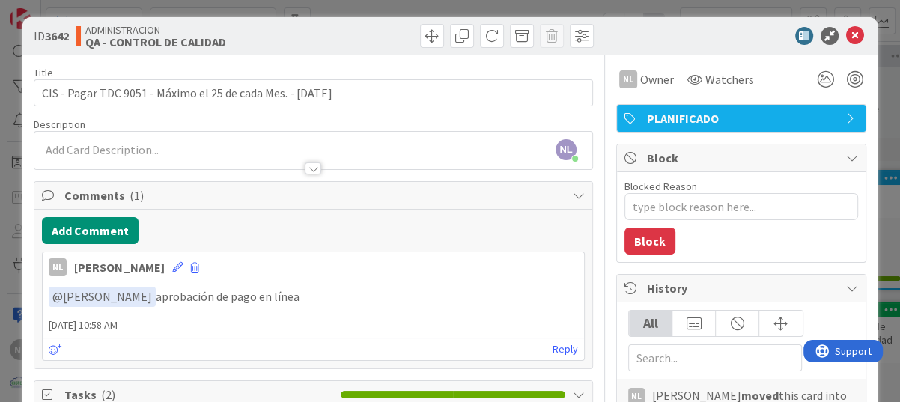
scroll to position [0, 0]
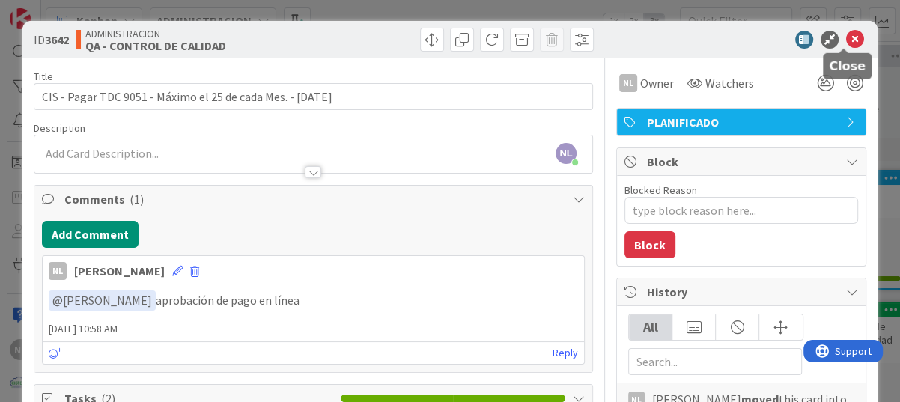
click at [849, 39] on icon at bounding box center [855, 40] width 18 height 18
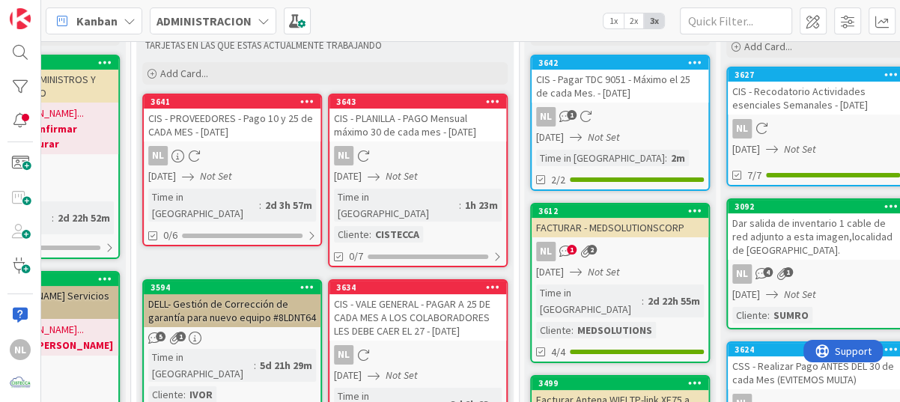
scroll to position [75, 541]
